Goal: Task Accomplishment & Management: Manage account settings

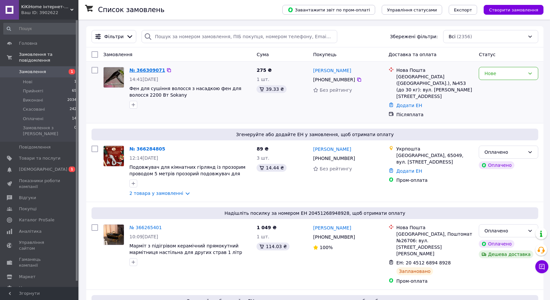
click at [148, 72] on link "№ 366309071" at bounding box center [147, 70] width 36 height 5
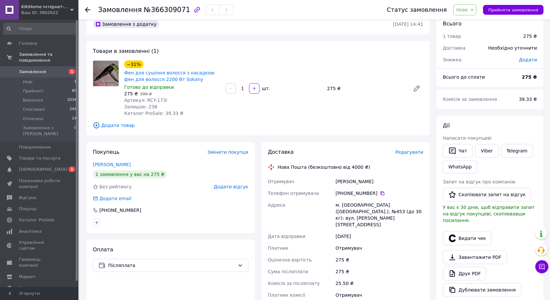
scroll to position [11, 0]
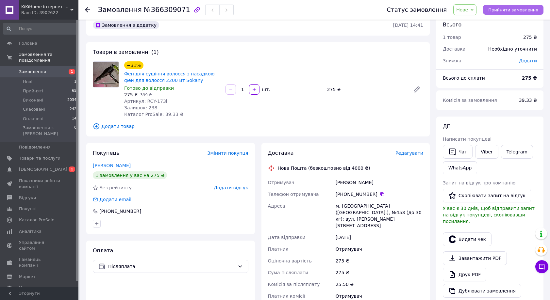
click at [515, 13] on button "Прийняти замовлення" at bounding box center [513, 10] width 60 height 10
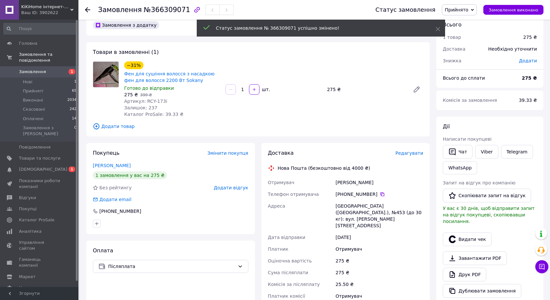
click at [86, 6] on div at bounding box center [91, 10] width 13 height 20
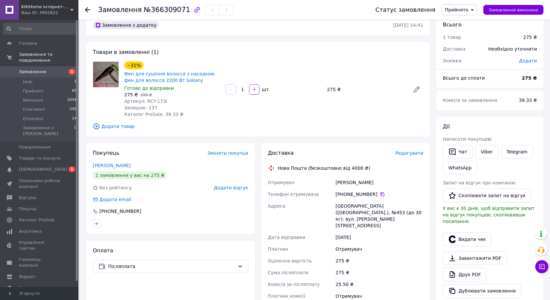
click at [86, 10] on use at bounding box center [87, 9] width 5 height 5
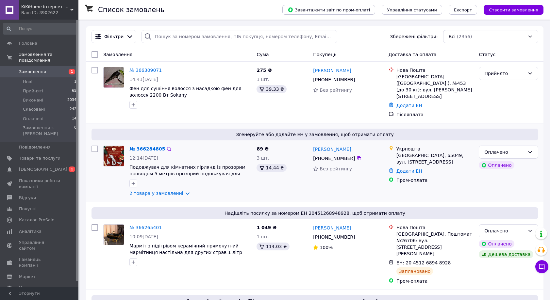
click at [145, 146] on link "№ 366284805" at bounding box center [147, 148] width 36 height 5
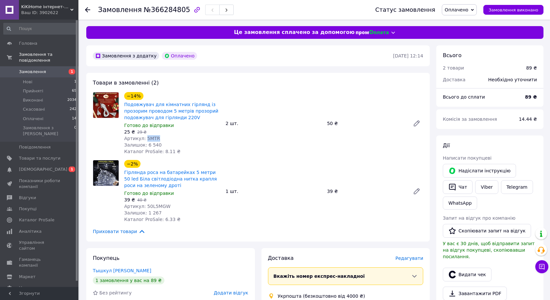
drag, startPoint x: 157, startPoint y: 138, endPoint x: 144, endPoint y: 140, distance: 13.2
click at [144, 140] on div "Артикул: 5МTR" at bounding box center [172, 138] width 96 height 7
copy span "5МTR"
drag, startPoint x: 170, startPoint y: 209, endPoint x: 145, endPoint y: 206, distance: 25.7
click at [145, 206] on div "−2% Гірлянда роса на батарейках 5 метри 50 led Біла світлодіодна нитка крапля р…" at bounding box center [171, 191] width 101 height 65
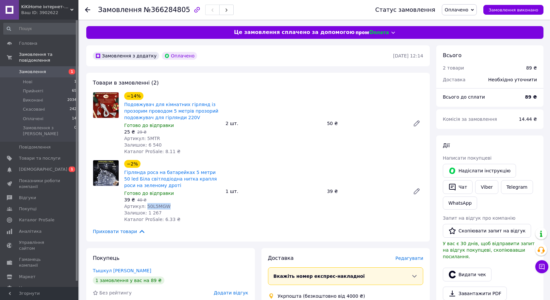
copy span "50L5MGW"
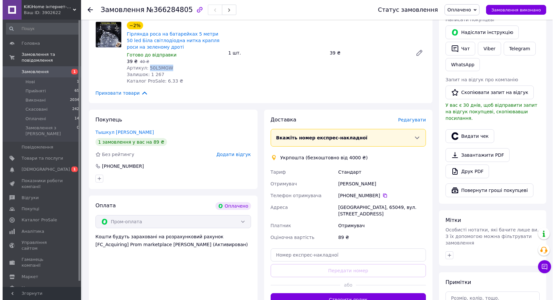
scroll to position [142, 0]
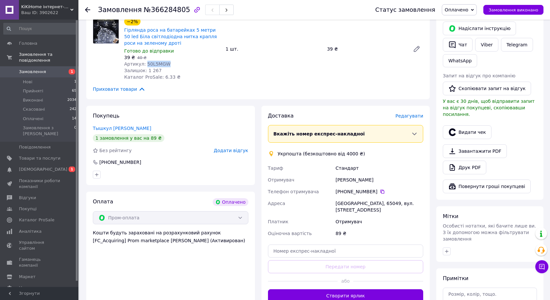
drag, startPoint x: 332, startPoint y: 178, endPoint x: 383, endPoint y: 180, distance: 51.0
click at [383, 180] on div "[PERSON_NAME] Отримувач [PERSON_NAME] Телефон отримувача +380 98 266 10 [GEOGRA…" at bounding box center [345, 200] width 158 height 77
copy div "Отримувач [PERSON_NAME]"
click at [380, 193] on icon at bounding box center [382, 192] width 4 height 4
click at [411, 116] on span "Редагувати" at bounding box center [409, 115] width 28 height 5
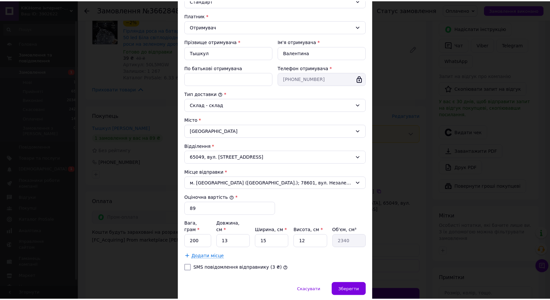
scroll to position [108, 0]
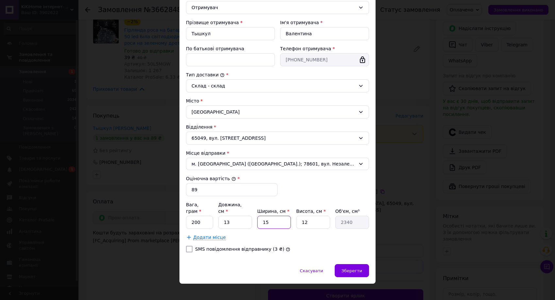
drag, startPoint x: 269, startPoint y: 217, endPoint x: 263, endPoint y: 214, distance: 6.6
click at [263, 216] on input "15" at bounding box center [274, 222] width 34 height 13
type input "1"
type input "156"
type input "6"
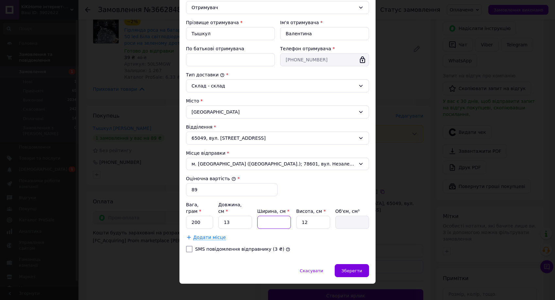
type input "936"
type input "6"
drag, startPoint x: 311, startPoint y: 215, endPoint x: 300, endPoint y: 213, distance: 11.5
click at [300, 216] on input "12" at bounding box center [313, 222] width 34 height 13
type input "4"
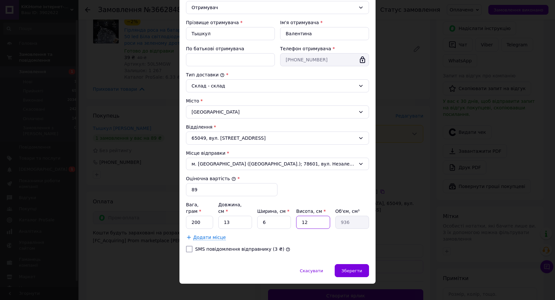
type input "312"
type input "4"
click at [366, 236] on div "[PERSON_NAME] * [PERSON_NAME] * Отримувач Прізвище отримувача * Тышкул Ім'я отр…" at bounding box center [277, 112] width 183 height 291
click at [192, 216] on input "200" at bounding box center [199, 222] width 27 height 13
type input "100"
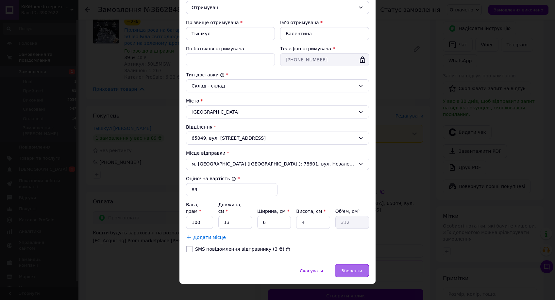
click at [358, 268] on span "Зберегти" at bounding box center [351, 270] width 21 height 5
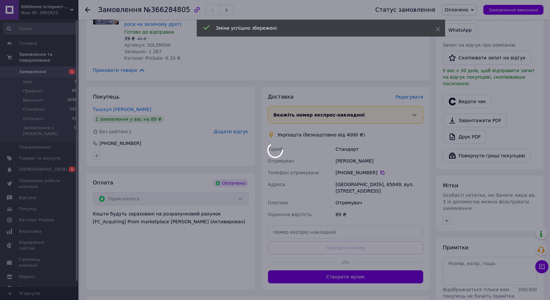
scroll to position [228, 0]
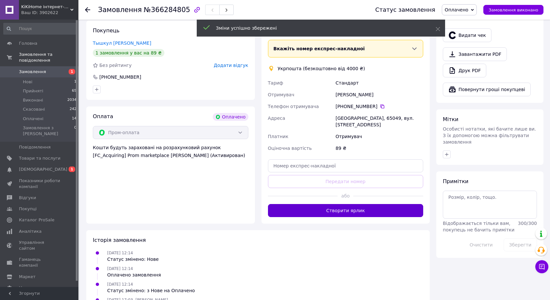
click at [360, 207] on button "Створити ярлик" at bounding box center [345, 210] width 155 height 13
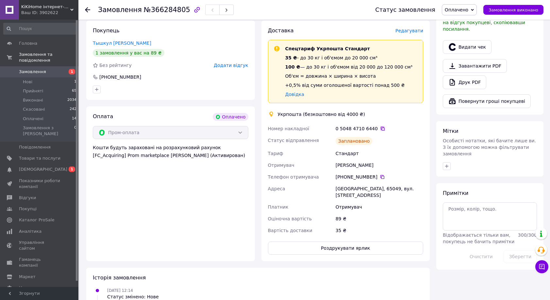
click at [381, 128] on icon at bounding box center [382, 128] width 5 height 5
click at [348, 242] on button "Роздрукувати ярлик" at bounding box center [345, 248] width 155 height 13
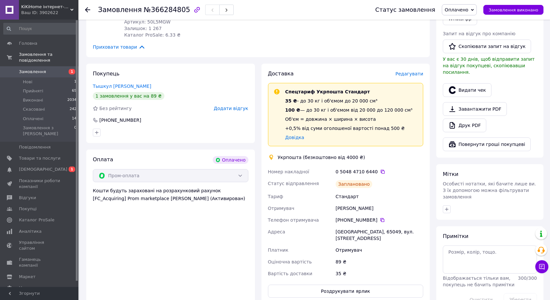
scroll to position [104, 0]
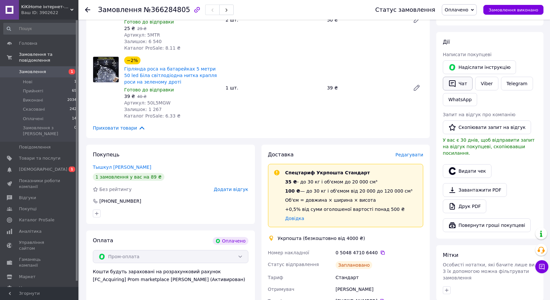
click at [463, 84] on button "Чат" at bounding box center [458, 84] width 30 height 14
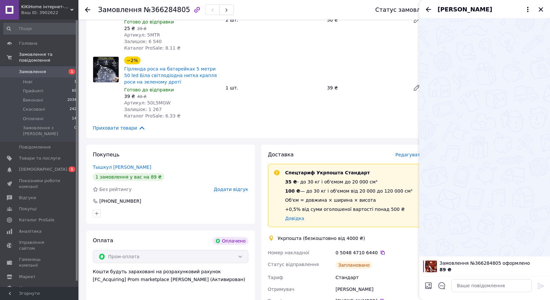
scroll to position [165, 0]
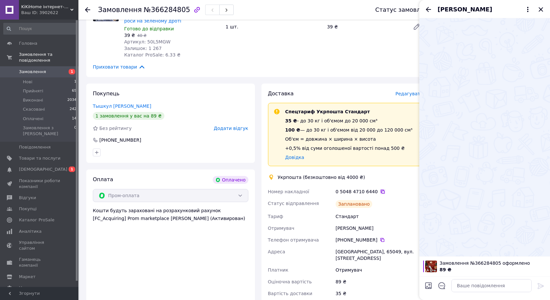
click at [380, 191] on icon at bounding box center [382, 191] width 5 height 5
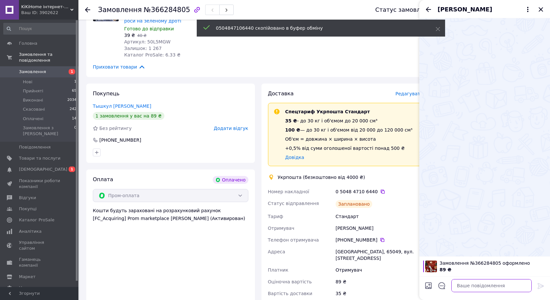
click at [469, 287] on textarea at bounding box center [491, 285] width 80 height 13
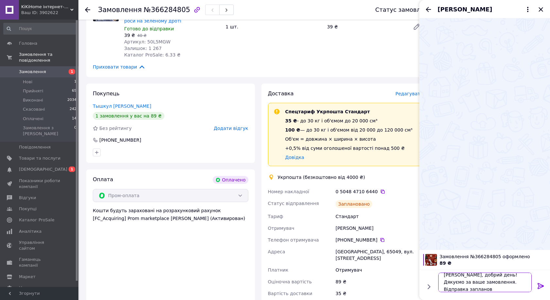
scroll to position [1, 0]
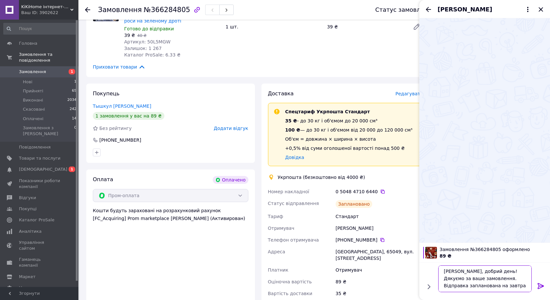
paste textarea "0504847106440"
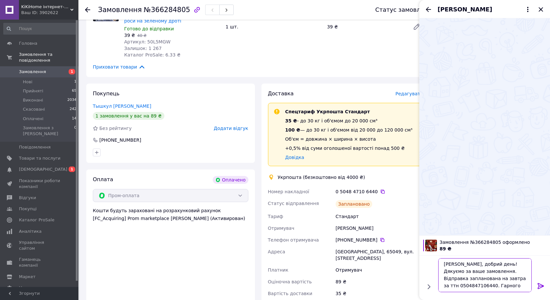
type textarea "[PERSON_NAME], добрий день! Дякуємо за ваше замовлення. Відправка запланована н…"
click at [540, 284] on icon at bounding box center [540, 286] width 6 height 6
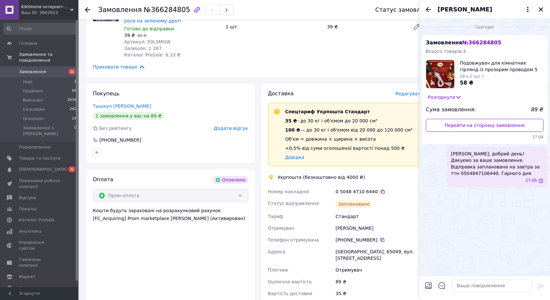
scroll to position [0, 0]
click at [542, 9] on icon "Закрити" at bounding box center [541, 10] width 8 height 8
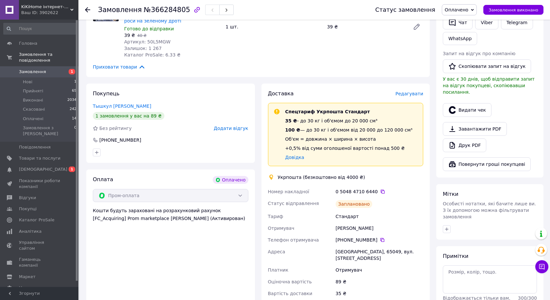
click at [89, 6] on div at bounding box center [91, 10] width 13 height 20
click at [86, 10] on use at bounding box center [87, 9] width 5 height 5
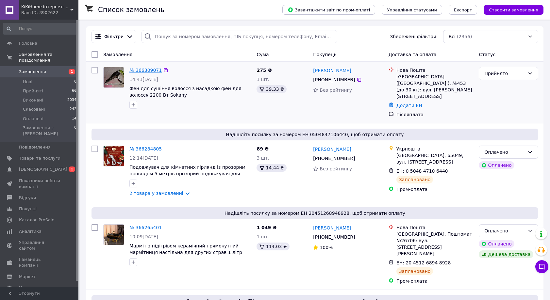
click at [144, 72] on link "№ 366309071" at bounding box center [145, 70] width 32 height 5
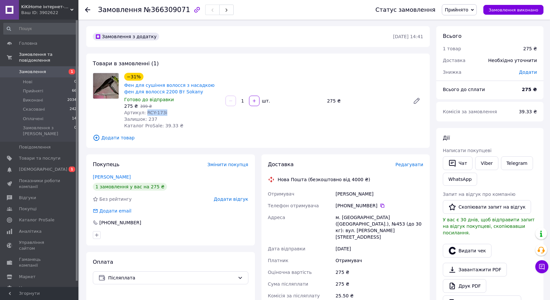
drag, startPoint x: 168, startPoint y: 111, endPoint x: 146, endPoint y: 111, distance: 22.5
click at [146, 111] on div "Артикул: RCY-173i" at bounding box center [172, 112] width 96 height 7
copy span "RCY-173i"
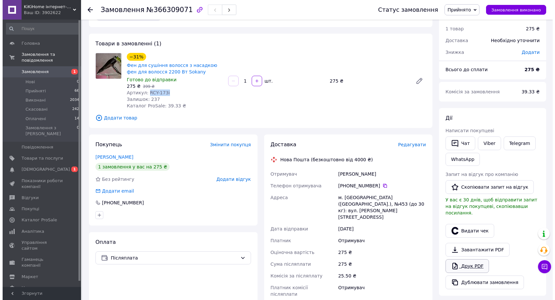
scroll to position [50, 0]
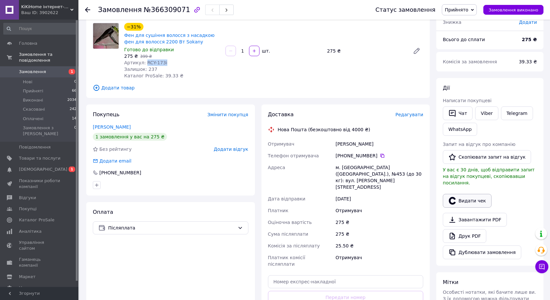
click at [466, 197] on button "Видати чек" at bounding box center [467, 201] width 49 height 14
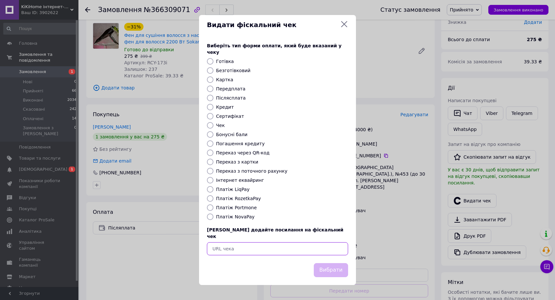
click at [260, 242] on input "text" at bounding box center [277, 248] width 141 height 13
paste input "[URL][DOMAIN_NAME]"
type input "[URL][DOMAIN_NAME]"
click at [330, 265] on button "Вибрати" at bounding box center [331, 270] width 34 height 14
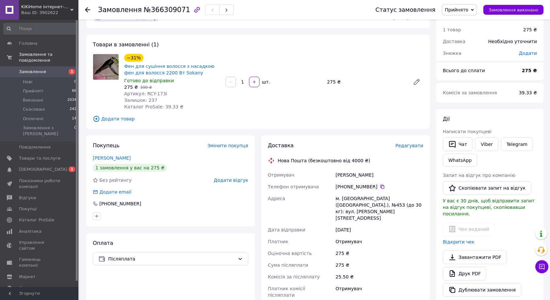
scroll to position [0, 0]
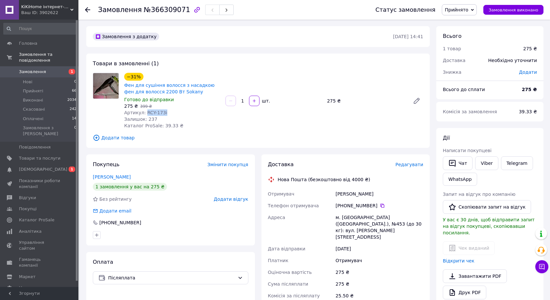
drag, startPoint x: 168, startPoint y: 110, endPoint x: 144, endPoint y: 111, distance: 23.6
click at [144, 111] on div "Артикул: RCY-173i" at bounding box center [172, 112] width 96 height 7
copy span "RCY-173i"
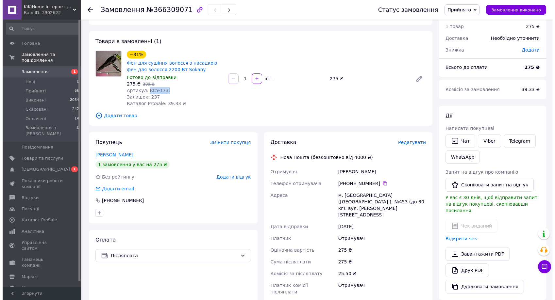
scroll to position [54, 0]
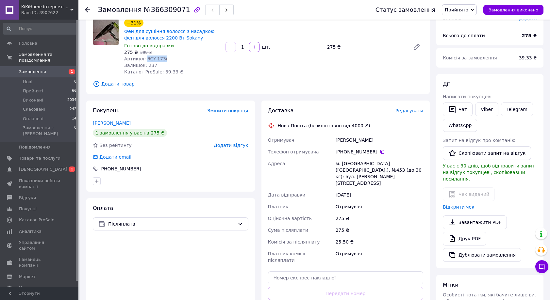
drag, startPoint x: 374, startPoint y: 141, endPoint x: 334, endPoint y: 141, distance: 40.2
click at [334, 141] on div "Отримувач [PERSON_NAME] Телефон отримувача [PHONE_NUMBER]   Адреса м. [GEOGRAPH…" at bounding box center [345, 200] width 158 height 132
copy div "Отримувач [PERSON_NAME]"
click at [384, 153] on icon at bounding box center [381, 151] width 5 height 5
click at [417, 110] on span "Редагувати" at bounding box center [409, 110] width 28 height 5
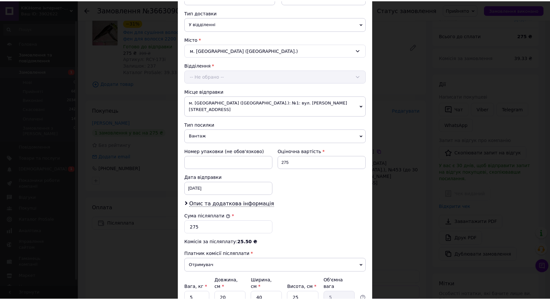
scroll to position [205, 0]
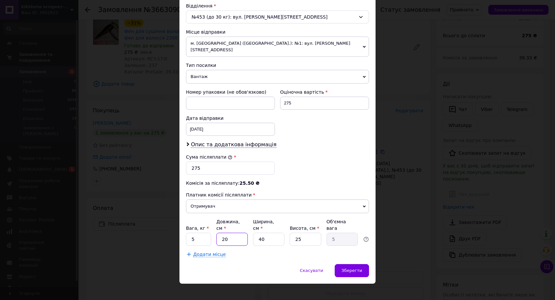
drag, startPoint x: 232, startPoint y: 232, endPoint x: 217, endPoint y: 229, distance: 15.3
click at [217, 233] on input "20" at bounding box center [231, 239] width 31 height 13
type input "2"
type input "0.5"
type input "25"
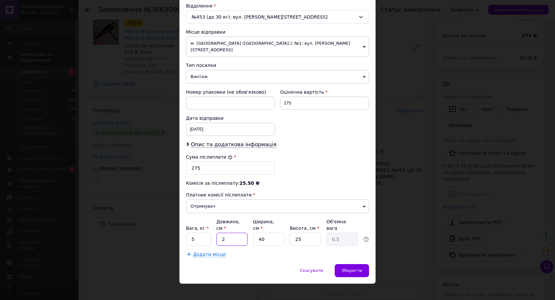
type input "6.25"
type input "25"
drag, startPoint x: 265, startPoint y: 233, endPoint x: 255, endPoint y: 231, distance: 10.2
click at [255, 233] on input "40" at bounding box center [268, 239] width 31 height 13
type input "2"
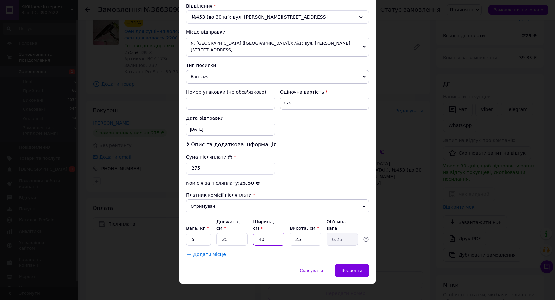
type input "0.31"
type input "25"
type input "3.91"
type input "25"
drag, startPoint x: 306, startPoint y: 234, endPoint x: 294, endPoint y: 231, distance: 12.4
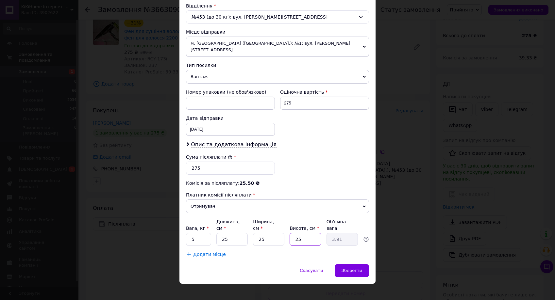
click at [294, 233] on input "25" at bounding box center [304, 239] width 31 height 13
type input "9"
type input "1.41"
type input "9"
drag, startPoint x: 193, startPoint y: 231, endPoint x: 187, endPoint y: 230, distance: 5.6
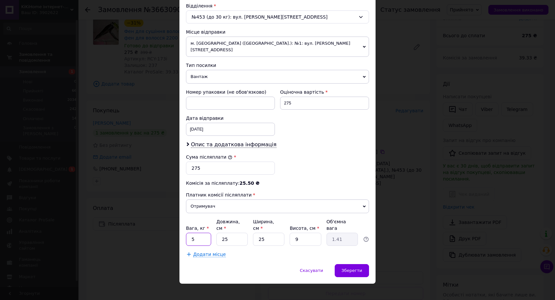
click at [187, 233] on input "5" at bounding box center [198, 239] width 25 height 13
type input "0.8"
click at [351, 268] on span "Зберегти" at bounding box center [351, 270] width 21 height 5
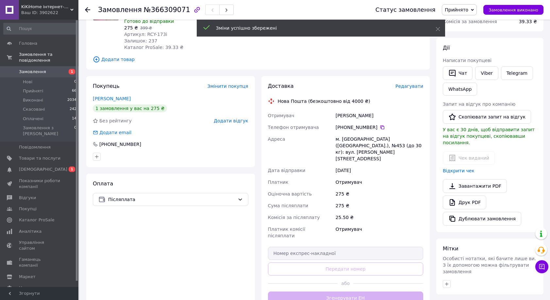
scroll to position [111, 0]
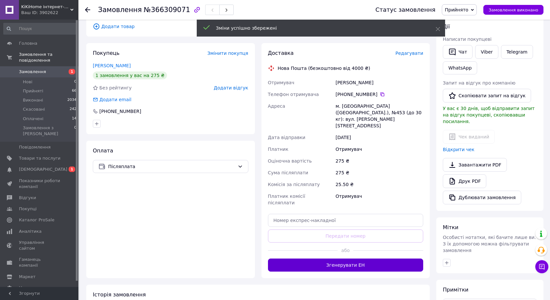
click at [359, 259] on button "Згенерувати ЕН" at bounding box center [345, 265] width 155 height 13
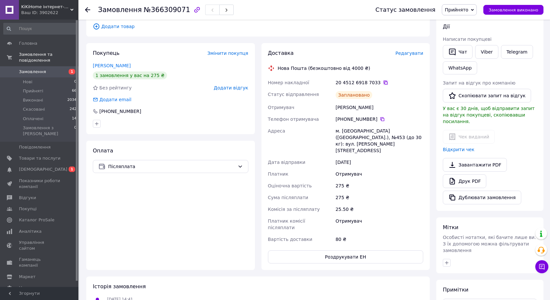
click at [383, 83] on icon at bounding box center [385, 83] width 4 height 4
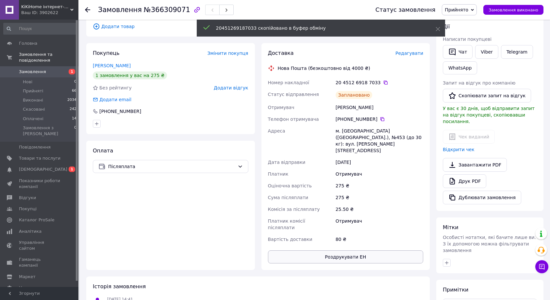
click at [347, 250] on button "Роздрукувати ЕН" at bounding box center [345, 256] width 155 height 13
